Goal: Information Seeking & Learning: Learn about a topic

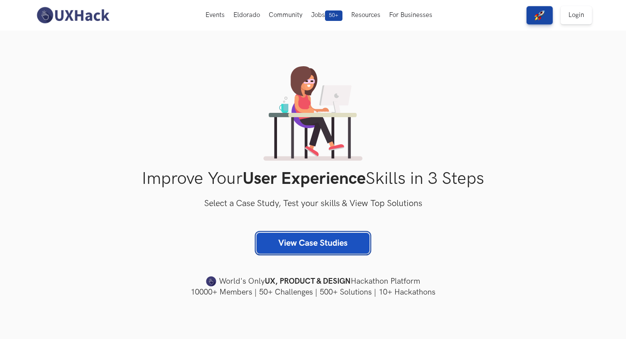
click at [337, 245] on link "View Case Studies" at bounding box center [312, 243] width 113 height 21
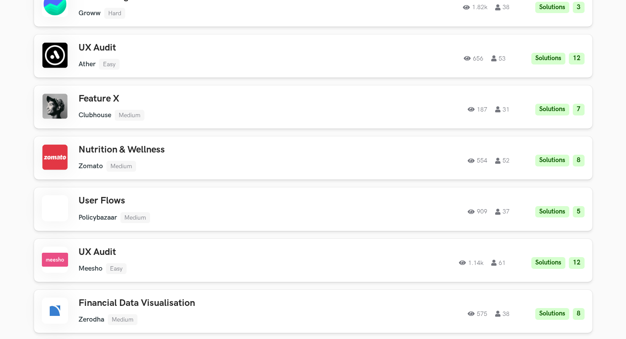
scroll to position [860, 0]
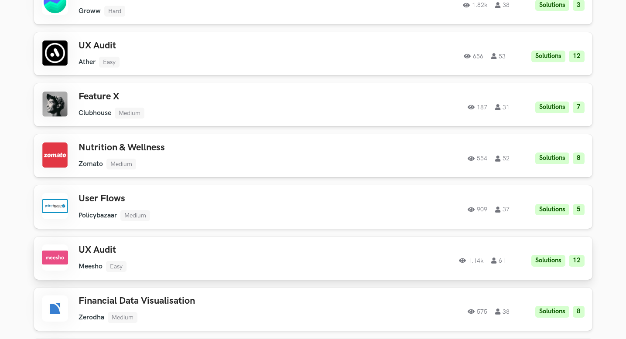
click at [305, 255] on div "UX Audit Meesho Easy Meesho Easy Solutions 12 1.14k 61" at bounding box center [202, 258] width 248 height 27
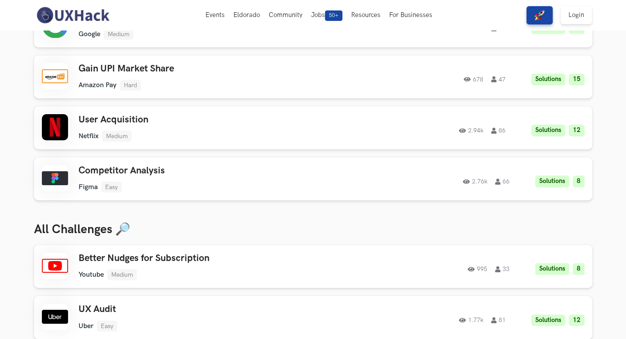
scroll to position [0, 0]
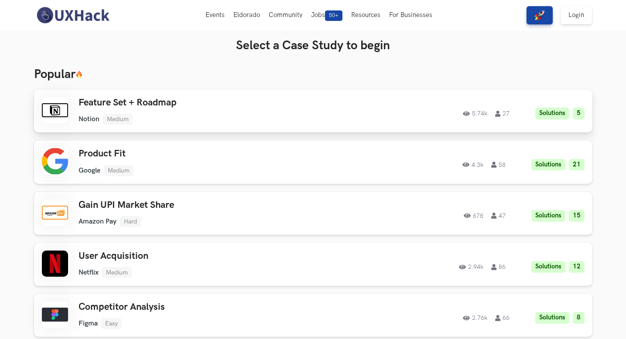
click at [183, 112] on div "Feature Set + Roadmap Notion Medium Notion Medium Solutions 5 5.74k 27" at bounding box center [202, 110] width 248 height 27
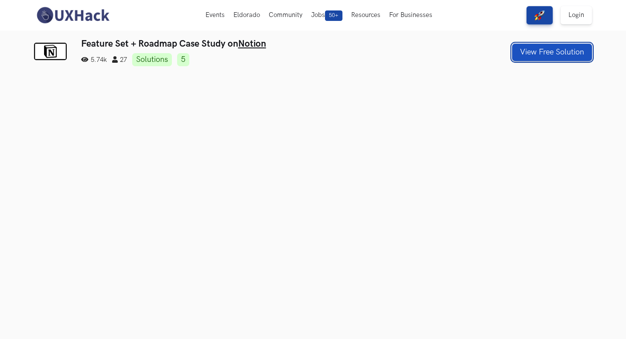
click at [529, 51] on button "View Free Solution" at bounding box center [552, 52] width 80 height 17
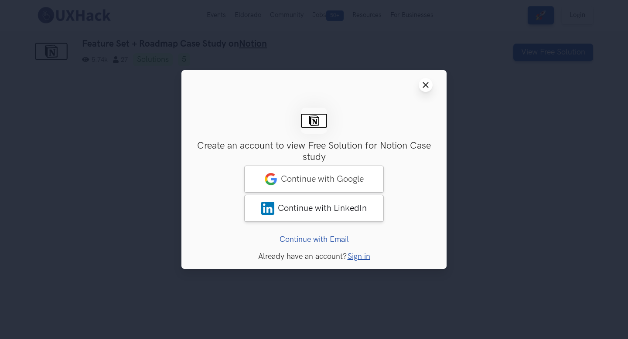
click at [431, 84] on button "Close modal window" at bounding box center [425, 85] width 14 height 14
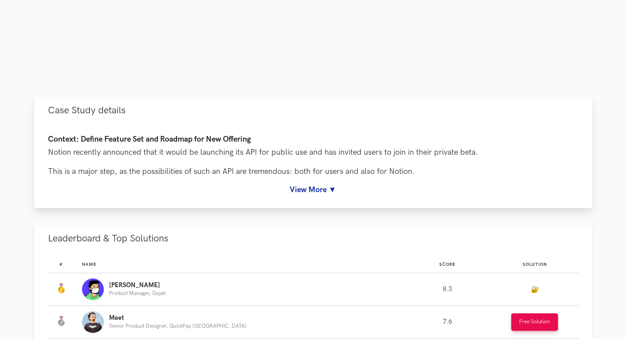
scroll to position [320, 0]
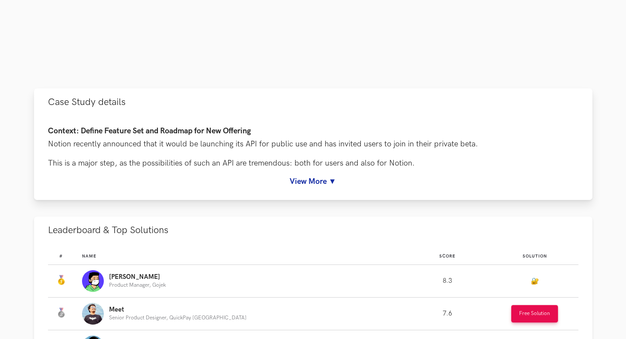
click at [315, 185] on link "View More ▼" at bounding box center [313, 181] width 530 height 9
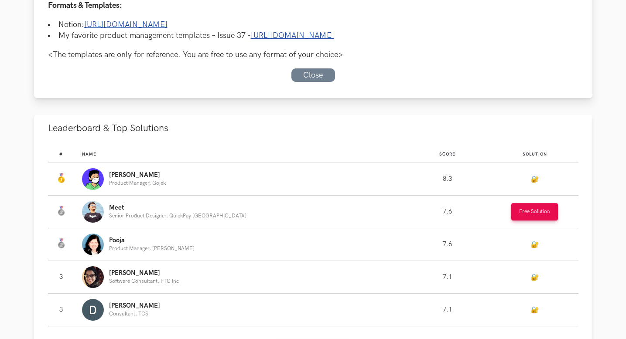
scroll to position [758, 0]
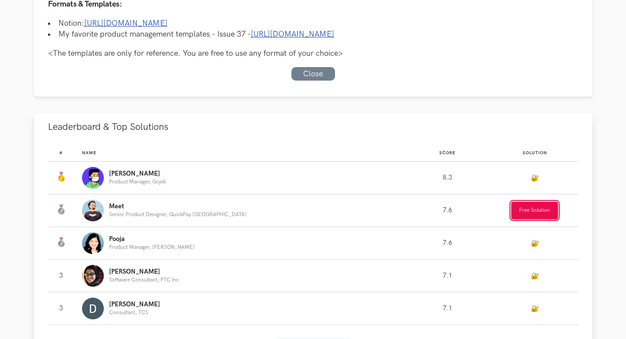
click at [520, 211] on button "Free Solution" at bounding box center [534, 210] width 47 height 17
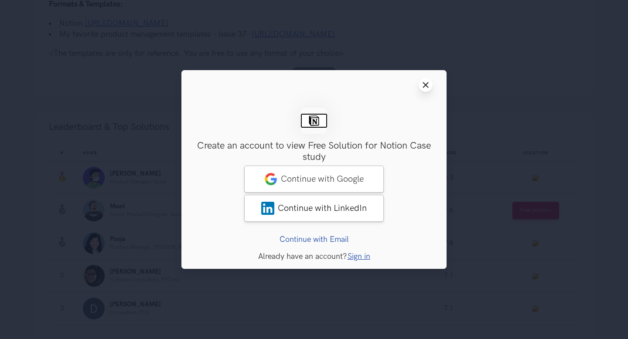
click at [424, 82] on icon "Close modal window" at bounding box center [425, 85] width 7 height 7
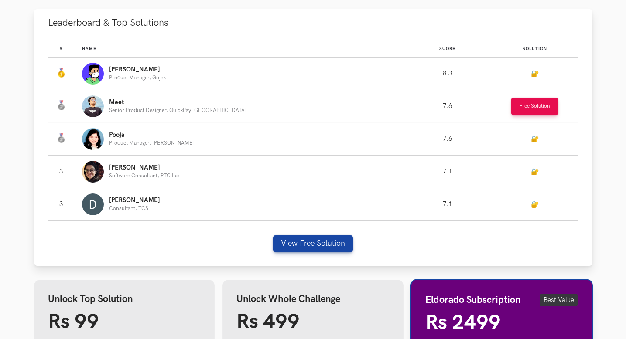
scroll to position [881, 0]
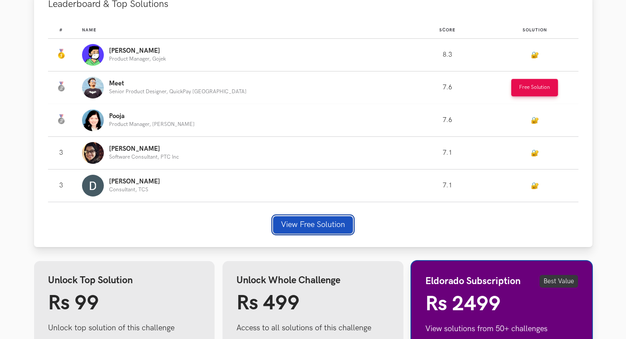
click at [347, 224] on button "View Free Solution" at bounding box center [313, 224] width 80 height 17
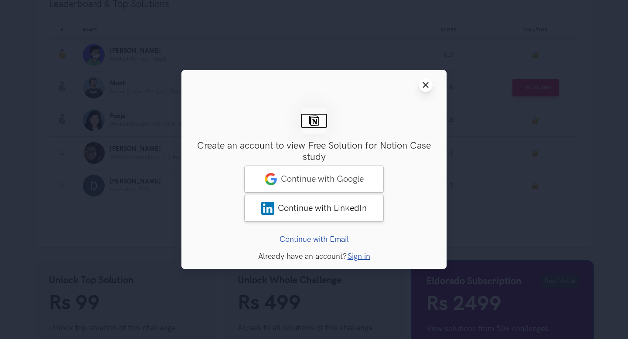
click at [426, 88] on icon "Close modal window" at bounding box center [425, 85] width 7 height 7
